Goal: Information Seeking & Learning: Learn about a topic

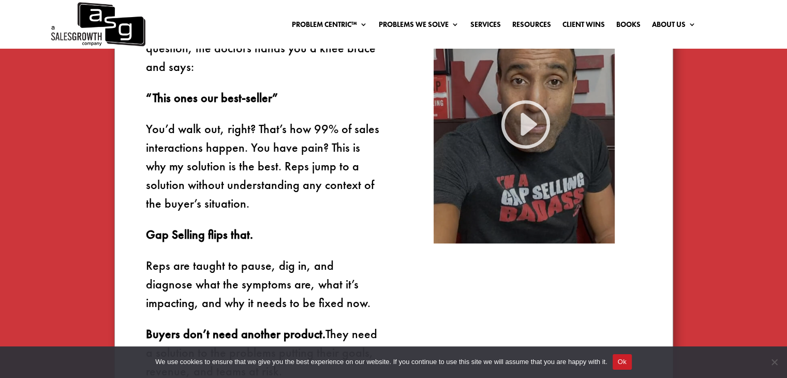
scroll to position [697, 0]
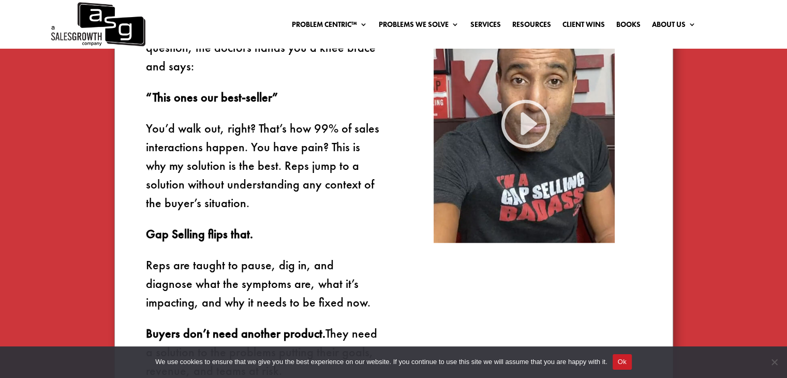
drag, startPoint x: 449, startPoint y: 143, endPoint x: 378, endPoint y: 242, distance: 121.9
click at [378, 242] on p "Gap Selling flips that." at bounding box center [263, 239] width 234 height 31
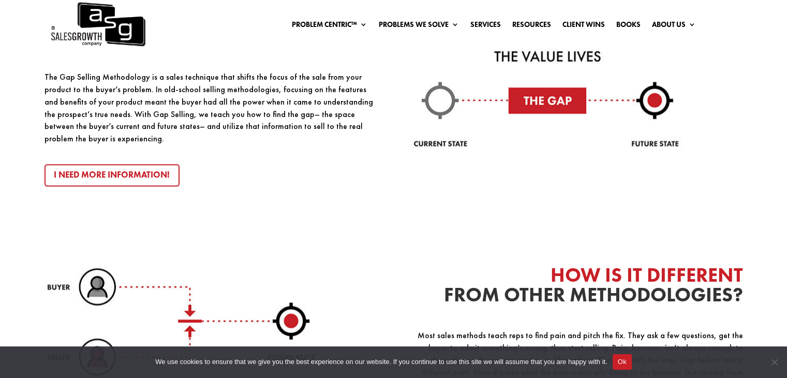
scroll to position [1176, 0]
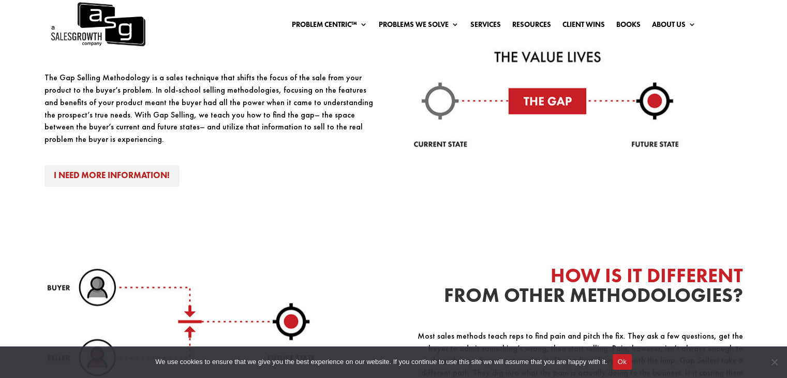
click at [122, 169] on link "I Need More Information!" at bounding box center [112, 175] width 136 height 22
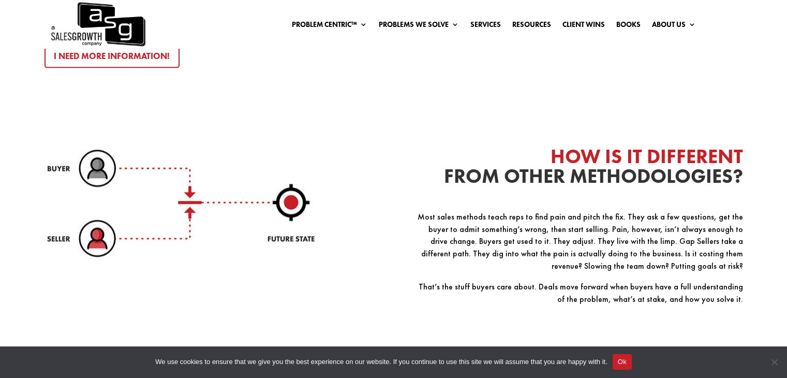
scroll to position [1302, 0]
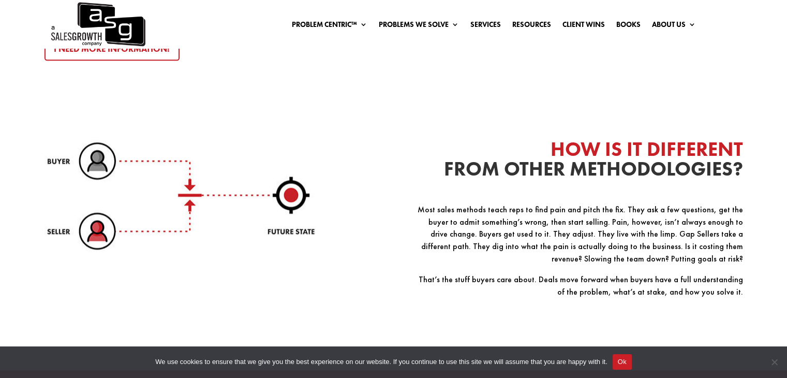
click at [397, 202] on div "HOW IS IT DIFFERENT FROM OTHER METHODOLOGIES? Most sales methods teach reps to …" at bounding box center [393, 229] width 698 height 258
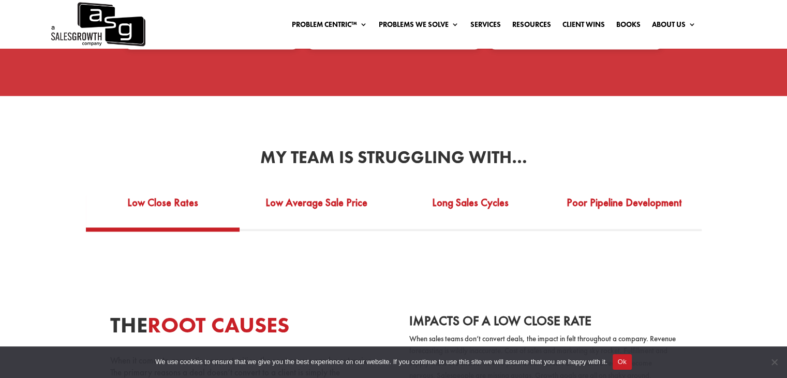
scroll to position [1792, 0]
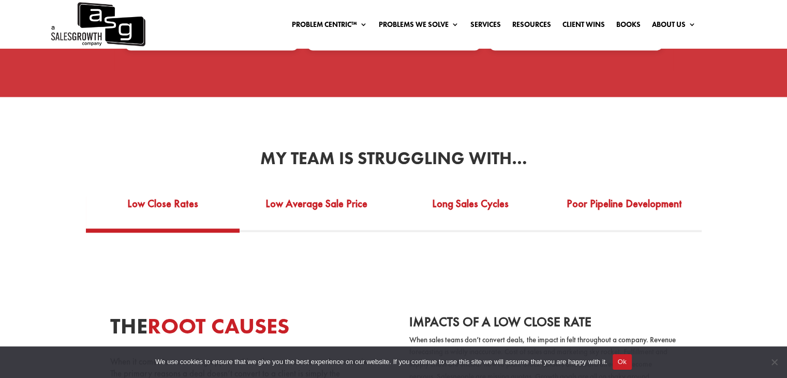
click at [138, 192] on link "Low Close Rates" at bounding box center [163, 210] width 154 height 36
click at [286, 208] on link "Low Average Sale Price" at bounding box center [316, 210] width 154 height 36
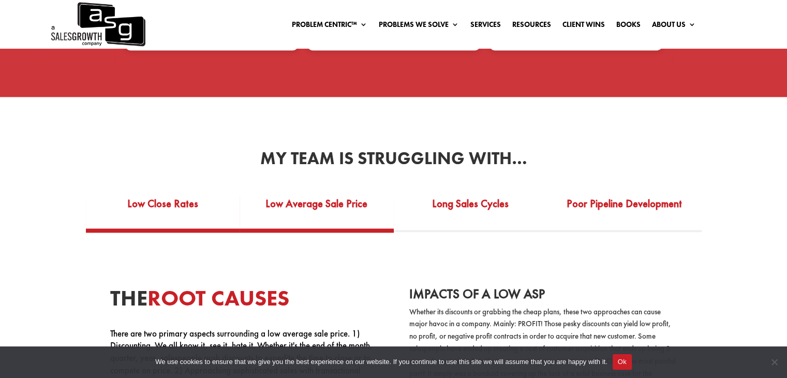
click at [194, 215] on link "Low Close Rates" at bounding box center [163, 210] width 154 height 36
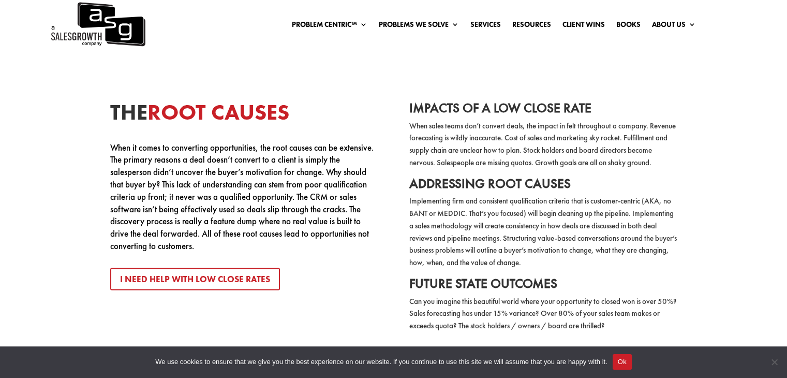
scroll to position [2007, 0]
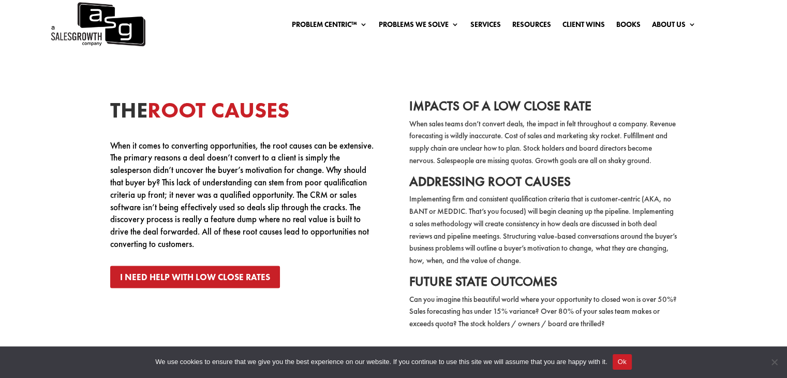
click at [215, 267] on link "I Need Help with Low Close Rates" at bounding box center [195, 277] width 170 height 22
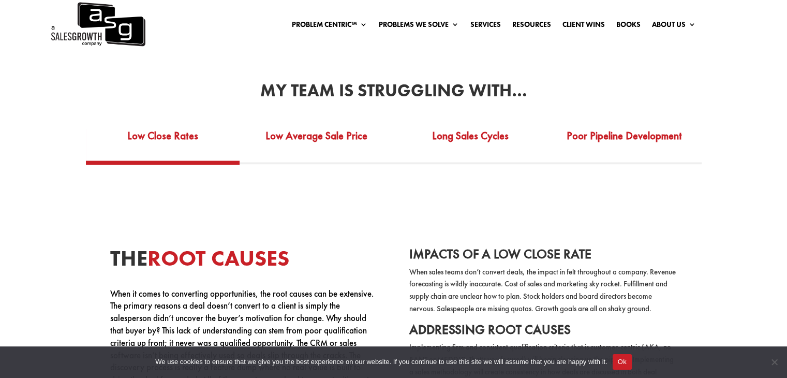
scroll to position [1859, 0]
click at [281, 127] on link "Low Average Sale Price" at bounding box center [316, 143] width 154 height 36
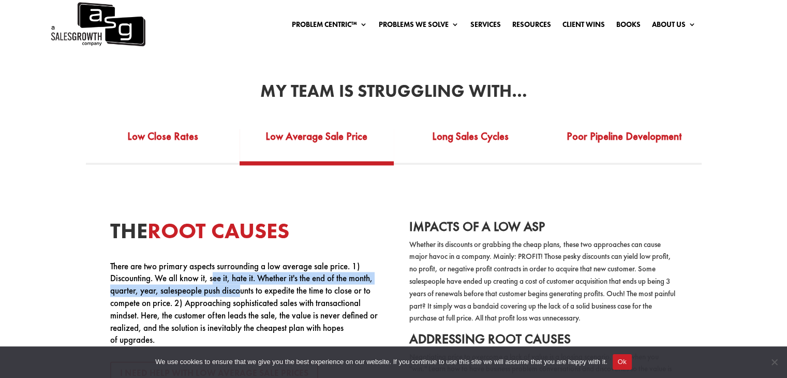
drag, startPoint x: 214, startPoint y: 268, endPoint x: 239, endPoint y: 275, distance: 26.2
click at [239, 275] on p "There are two primary aspects surrounding a low average sale price. 1) Discount…" at bounding box center [244, 303] width 268 height 86
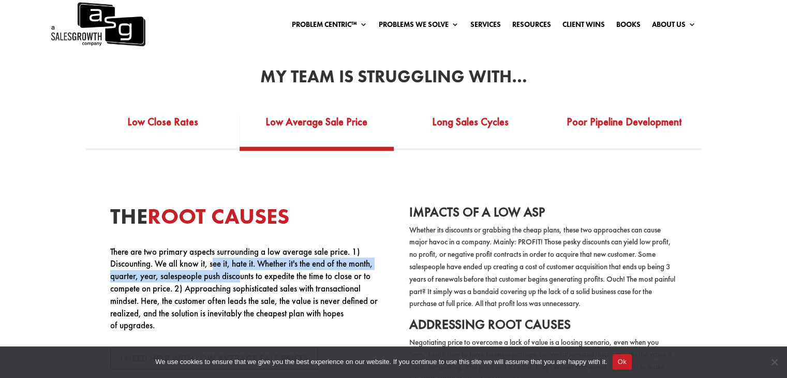
scroll to position [1874, 0]
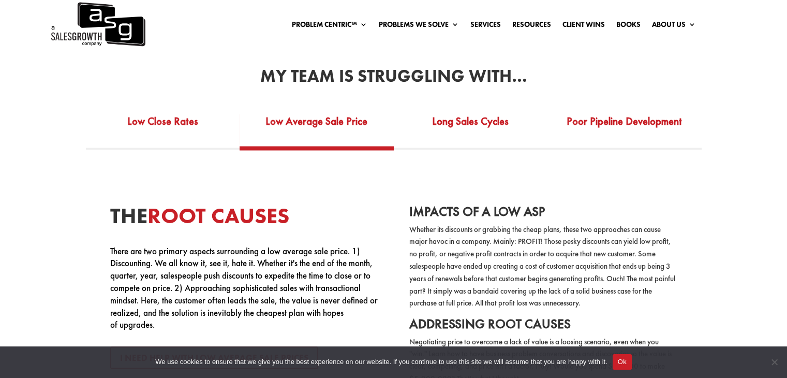
click at [204, 313] on p "There are two primary aspects surrounding a low average sale price. 1) Discount…" at bounding box center [244, 288] width 268 height 86
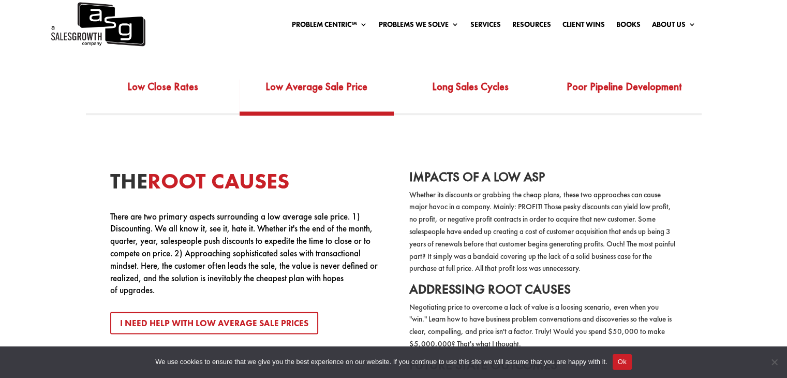
scroll to position [1903, 0]
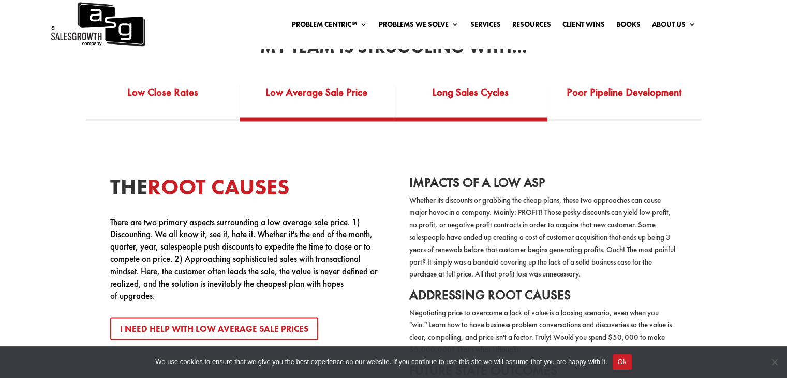
click at [459, 81] on link "Long Sales Cycles" at bounding box center [471, 99] width 154 height 36
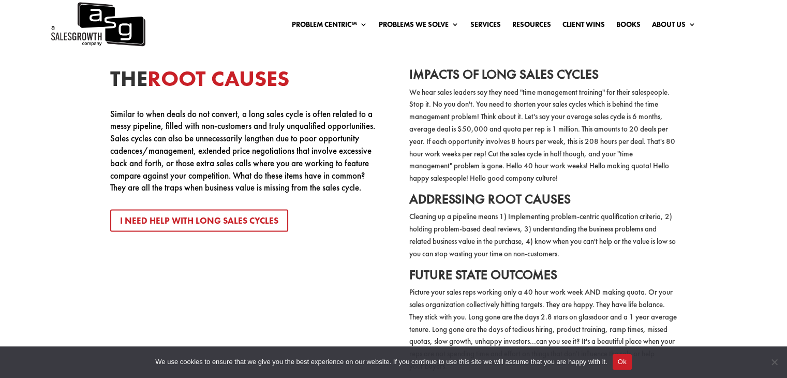
scroll to position [2010, 0]
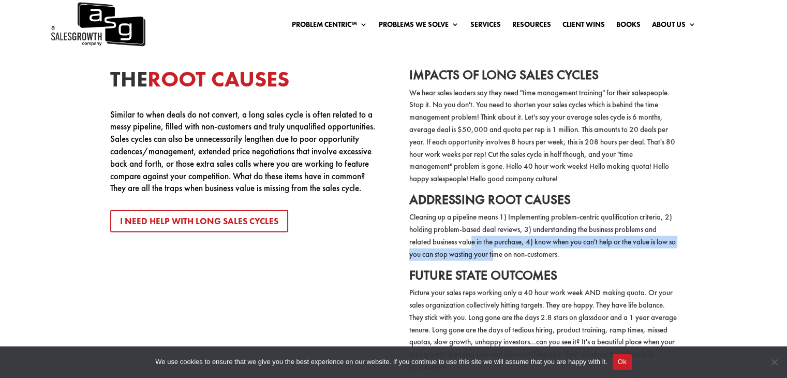
drag, startPoint x: 503, startPoint y: 239, endPoint x: 475, endPoint y: 234, distance: 28.4
click at [475, 234] on p "Cleaning up a pipeline means 1) Implementing problem-centric qualification crit…" at bounding box center [543, 239] width 268 height 57
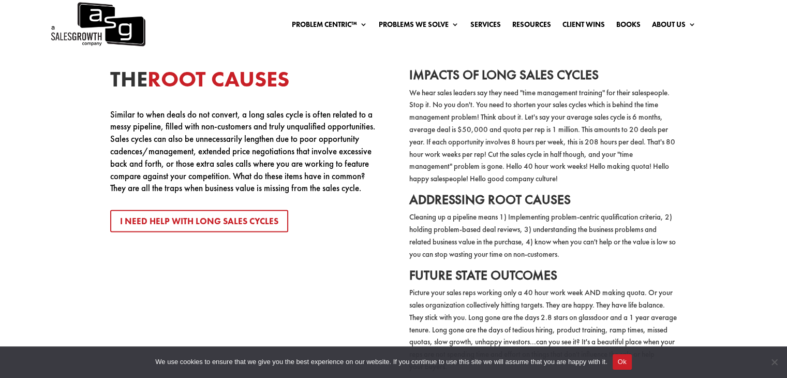
drag, startPoint x: 451, startPoint y: 217, endPoint x: 395, endPoint y: 272, distance: 77.9
click at [395, 272] on div "The Root Causes Similar to when deals do not convert, a long sales cycle is oft…" at bounding box center [394, 199] width 724 height 373
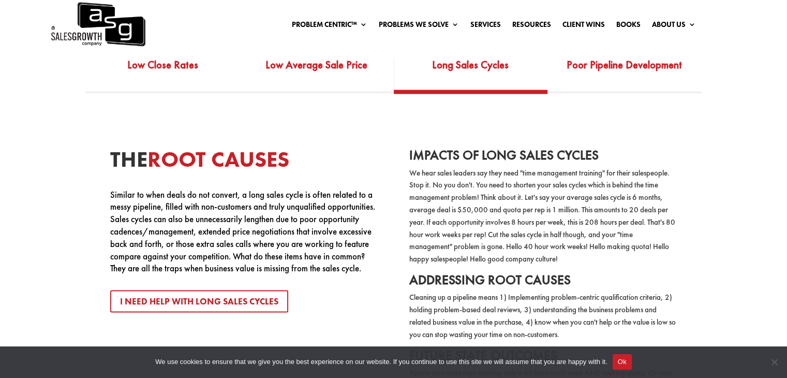
scroll to position [1930, 0]
click at [586, 48] on div "Problem Centric™ Problem Centric™ OS Problem Identification Chart Sales Trainin…" at bounding box center [393, 24] width 787 height 49
click at [598, 56] on link "Poor Pipeline Development" at bounding box center [624, 72] width 154 height 36
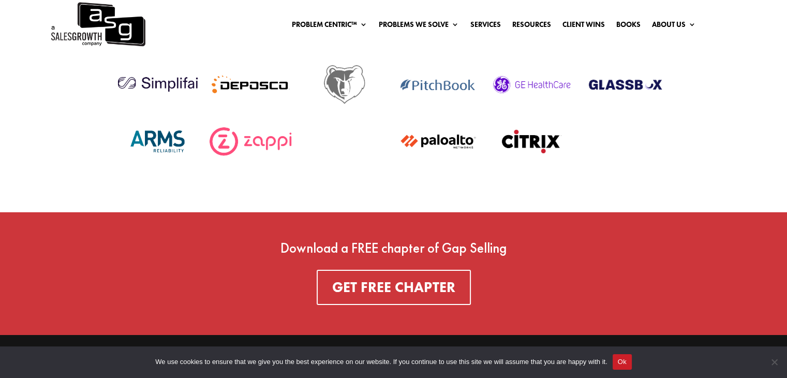
scroll to position [3487, 0]
